Goal: Browse casually

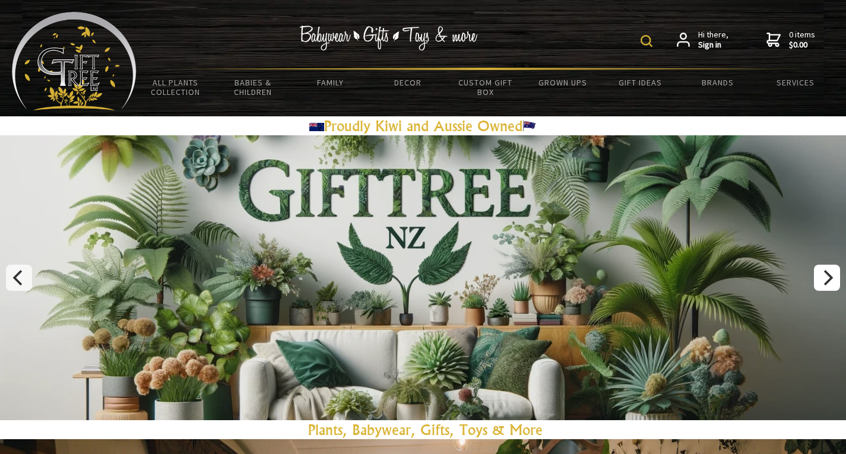
click at [823, 269] on button "Next" at bounding box center [827, 278] width 26 height 26
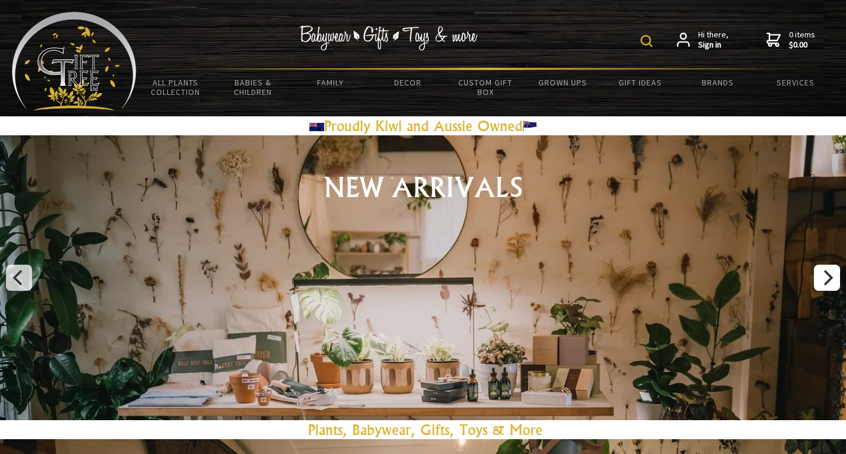
click at [823, 269] on button "Next" at bounding box center [827, 278] width 26 height 26
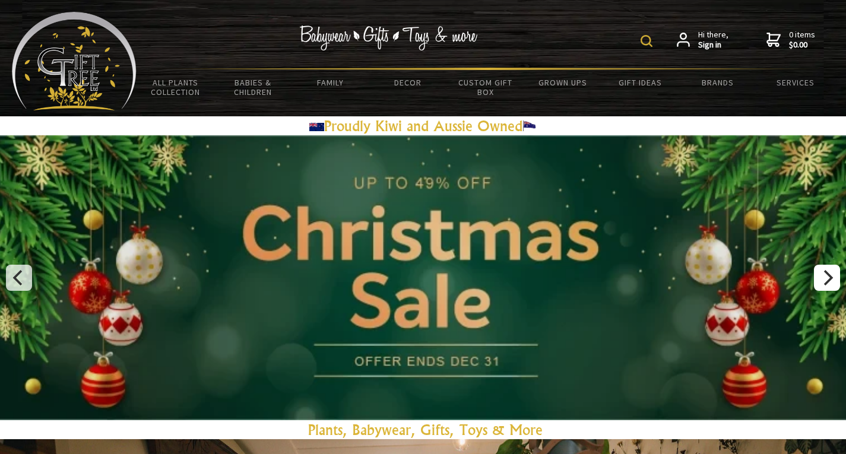
click at [823, 269] on button "Next" at bounding box center [827, 278] width 26 height 26
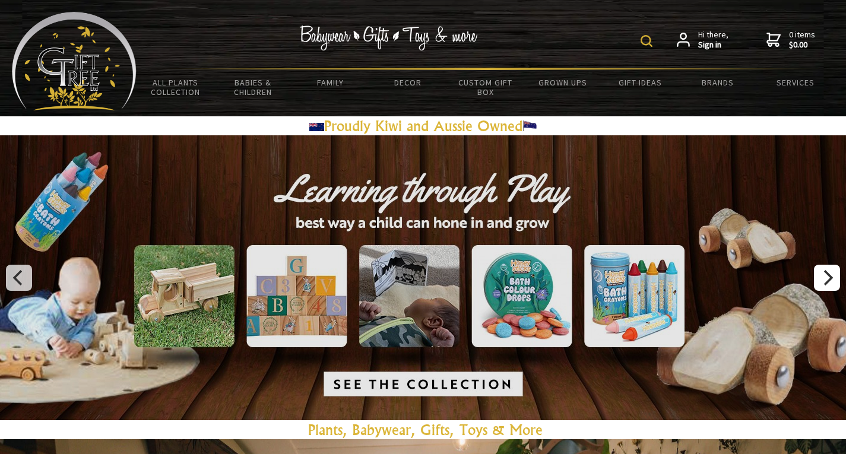
click at [823, 269] on button "Next" at bounding box center [827, 278] width 26 height 26
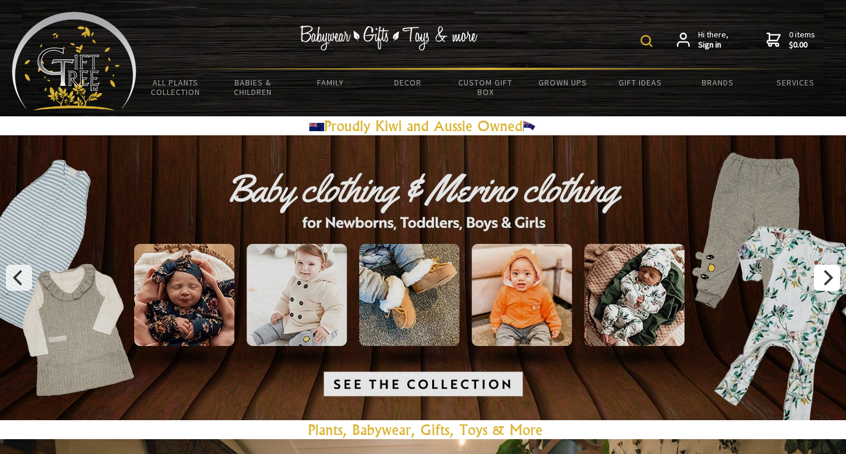
click at [823, 269] on button "Next" at bounding box center [827, 278] width 26 height 26
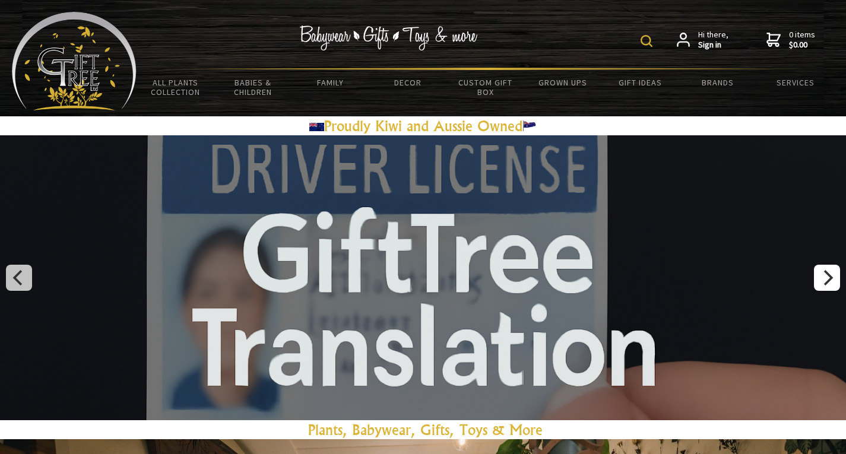
click at [828, 274] on icon "Next" at bounding box center [829, 277] width 10 height 15
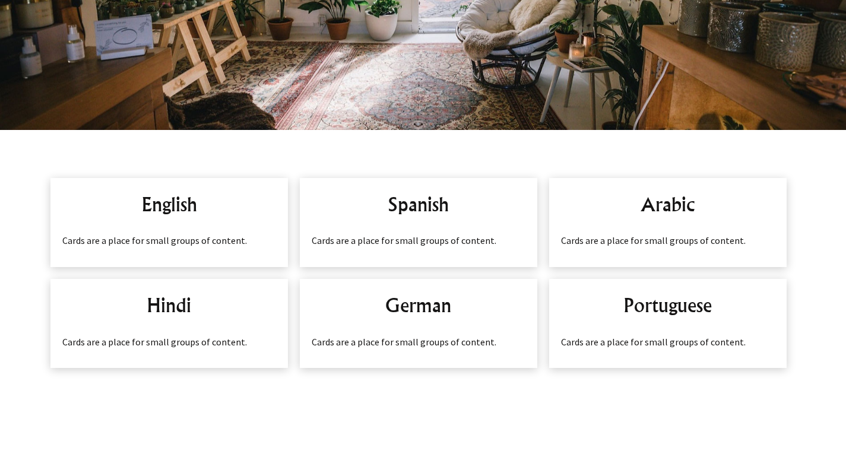
scroll to position [682, 0]
